Goal: Task Accomplishment & Management: Complete application form

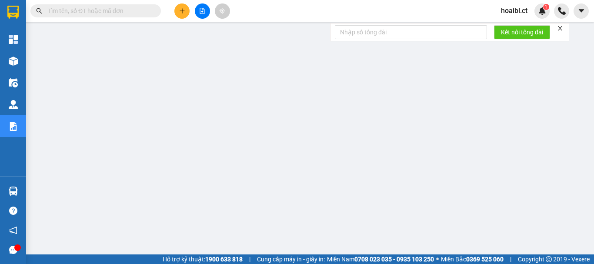
click at [182, 12] on icon "plus" at bounding box center [182, 10] width 0 height 5
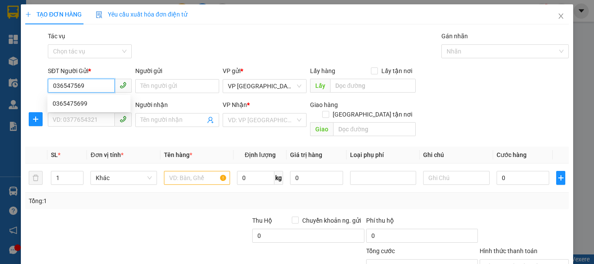
type input "0365475699"
click at [85, 103] on div "0365475699" at bounding box center [89, 104] width 73 height 10
type input "0971232678"
type input "90.000"
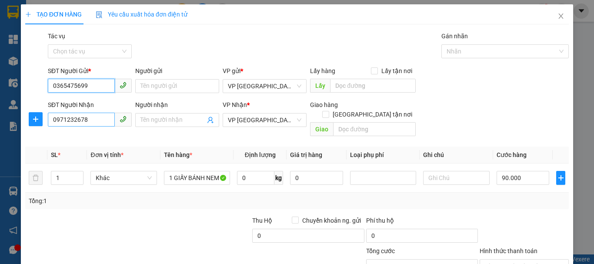
type input "0365475699"
click at [74, 119] on input "0971232678" at bounding box center [81, 120] width 67 height 14
type input "0911232678"
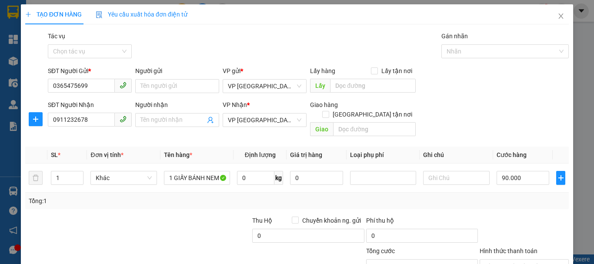
drag, startPoint x: 142, startPoint y: 129, endPoint x: 143, endPoint y: 123, distance: 6.2
click at [143, 129] on div "Người nhận Tên người nhận" at bounding box center [177, 115] width 84 height 30
type input "2"
click at [74, 171] on span "Increase Value" at bounding box center [79, 175] width 10 height 8
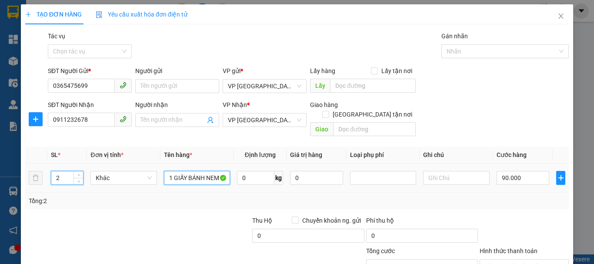
click at [191, 171] on input "1 GIẤY BÁNH NEM" at bounding box center [197, 178] width 66 height 14
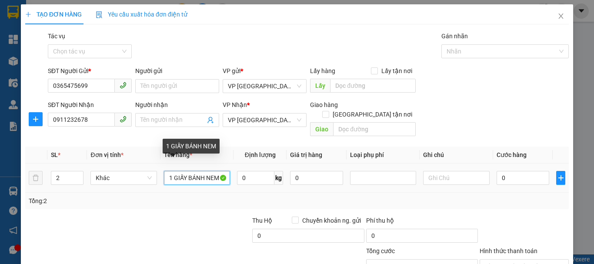
type input "0"
click at [191, 171] on input "1 GIẤY BÁNH NEM" at bounding box center [197, 178] width 66 height 14
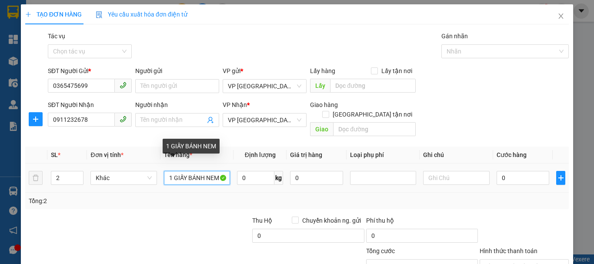
click at [191, 171] on input "1 GIẤY BÁNH NEM" at bounding box center [197, 178] width 66 height 14
type input "1XOP(BANH ĐA NEM)"
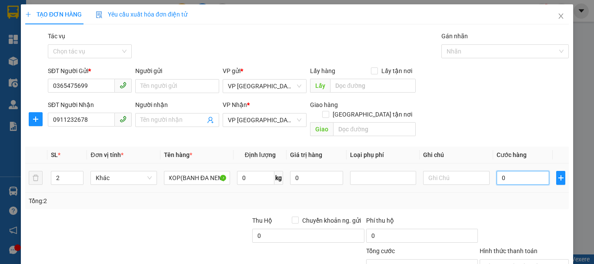
scroll to position [0, 0]
click at [513, 171] on input "0" at bounding box center [523, 178] width 53 height 14
type input "1"
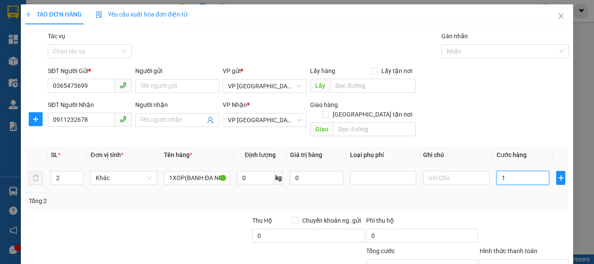
type input "12"
type input "120"
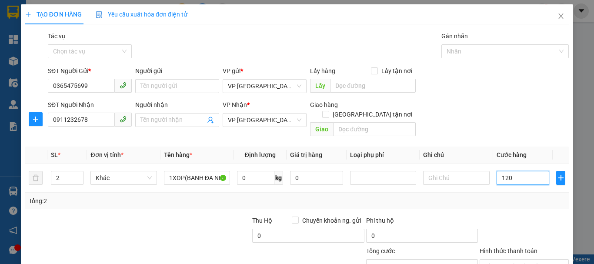
type input "120"
type input "120.000"
click at [515, 198] on div "Tổng: 2" at bounding box center [297, 201] width 544 height 17
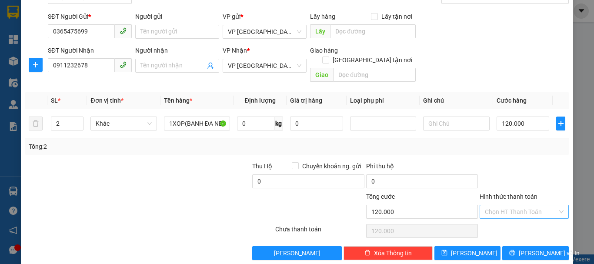
scroll to position [58, 0]
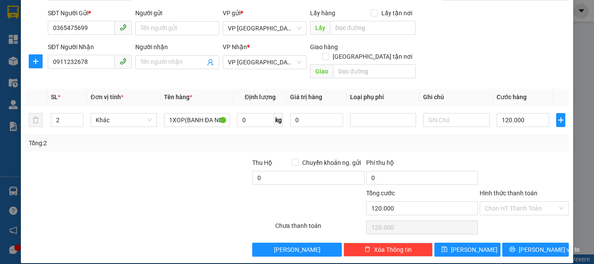
click at [511, 206] on div "Hình thức thanh toán Chọn HT Thanh Toán" at bounding box center [524, 203] width 89 height 30
click at [511, 202] on input "Hình thức thanh toán" at bounding box center [521, 208] width 73 height 13
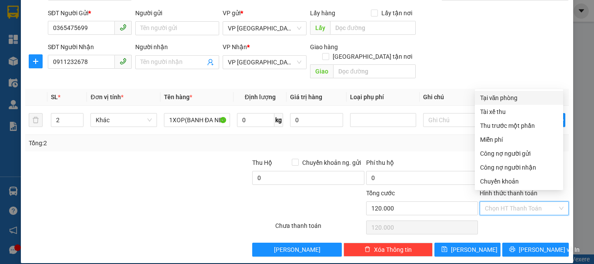
click at [511, 97] on div "Tại văn phòng" at bounding box center [519, 98] width 78 height 10
type input "0"
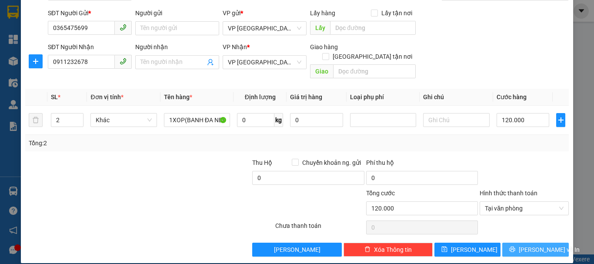
click at [525, 245] on span "[PERSON_NAME] và In" at bounding box center [549, 250] width 61 height 10
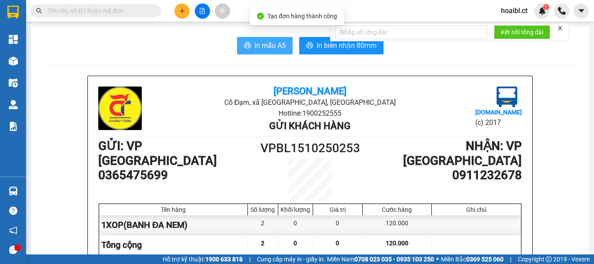
click at [273, 41] on span "In mẫu A5" at bounding box center [270, 45] width 31 height 11
click at [268, 42] on span "In mẫu A5" at bounding box center [270, 45] width 31 height 11
